Goal: Information Seeking & Learning: Find specific fact

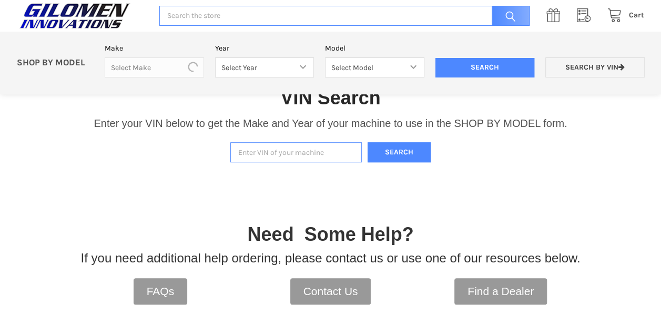
scroll to position [218, 0]
click at [278, 148] on input "Enter VIN of your machine" at bounding box center [296, 152] width 132 height 21
click at [368, 142] on button "Search" at bounding box center [399, 152] width 63 height 21
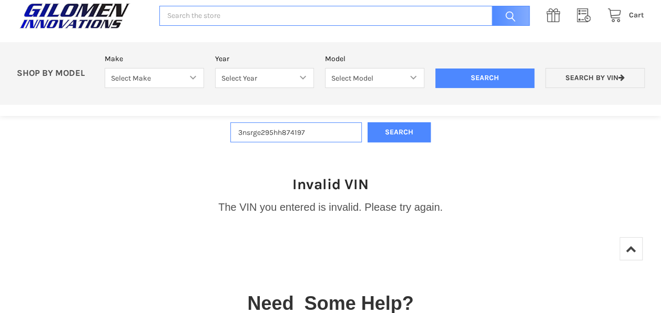
scroll to position [222, 0]
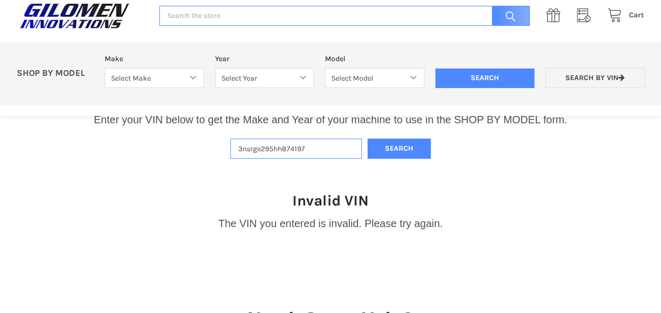
click at [258, 148] on input "3nsrge295hh874197" at bounding box center [296, 148] width 132 height 21
click at [368, 138] on button "Search" at bounding box center [399, 148] width 63 height 21
drag, startPoint x: 307, startPoint y: 147, endPoint x: 207, endPoint y: 140, distance: 99.7
click at [207, 140] on div "VIN Search Enter your VIN below to get the Make and Year of your machine to use…" at bounding box center [330, 109] width 661 height 109
click at [368, 138] on button "Search" at bounding box center [399, 148] width 63 height 21
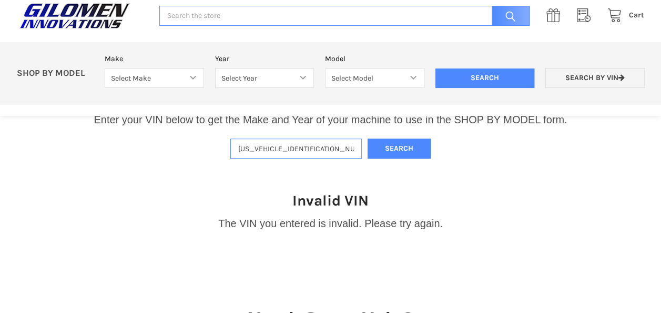
click at [260, 148] on input "[US_VEHICLE_IDENTIFICATION_NUMBER]" at bounding box center [296, 148] width 132 height 21
click at [368, 138] on button "Search" at bounding box center [399, 148] width 63 height 21
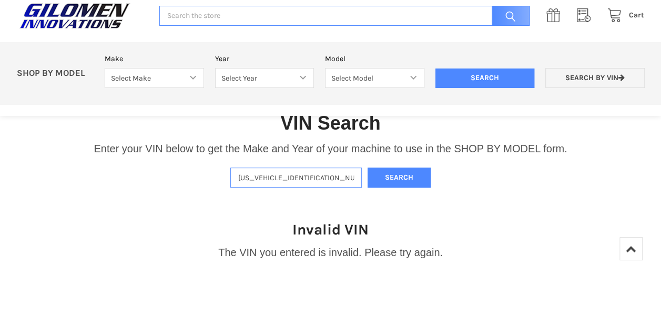
scroll to position [169, 0]
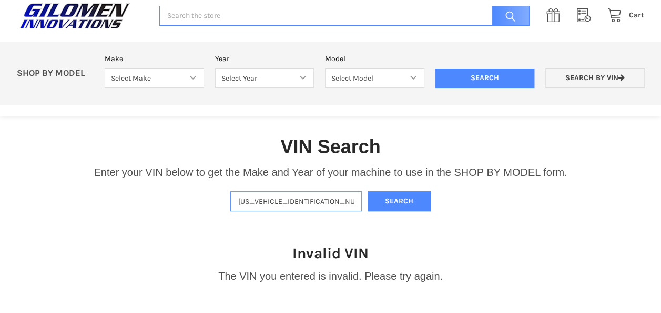
type input "[US_VEHICLE_IDENTIFICATION_NUMBER]"
click at [368, 191] on button "Search" at bounding box center [399, 201] width 63 height 21
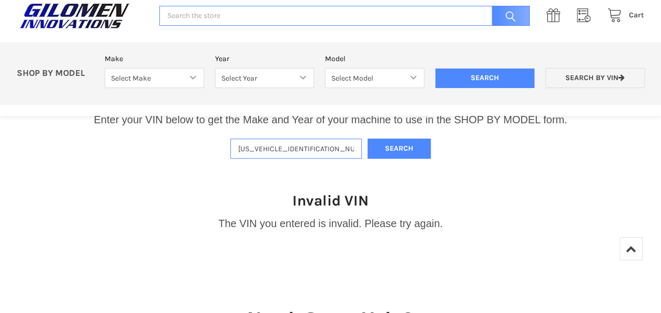
scroll to position [116, 0]
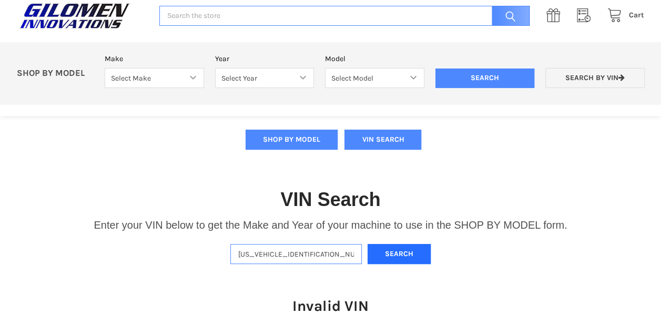
click at [379, 249] on button "Search" at bounding box center [399, 254] width 63 height 21
